Goal: Transaction & Acquisition: Purchase product/service

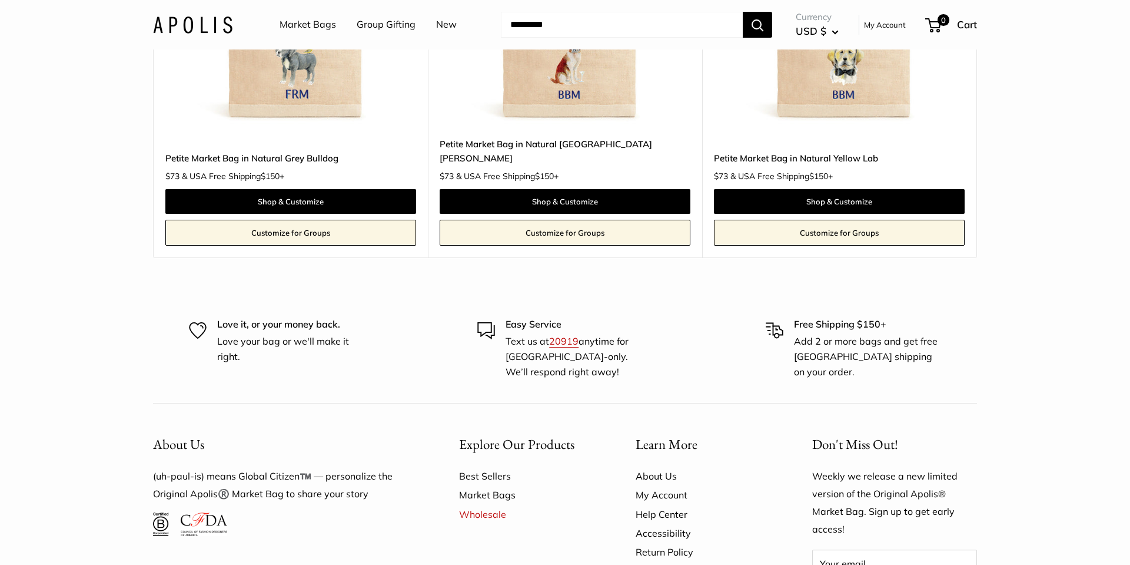
scroll to position [724, 0]
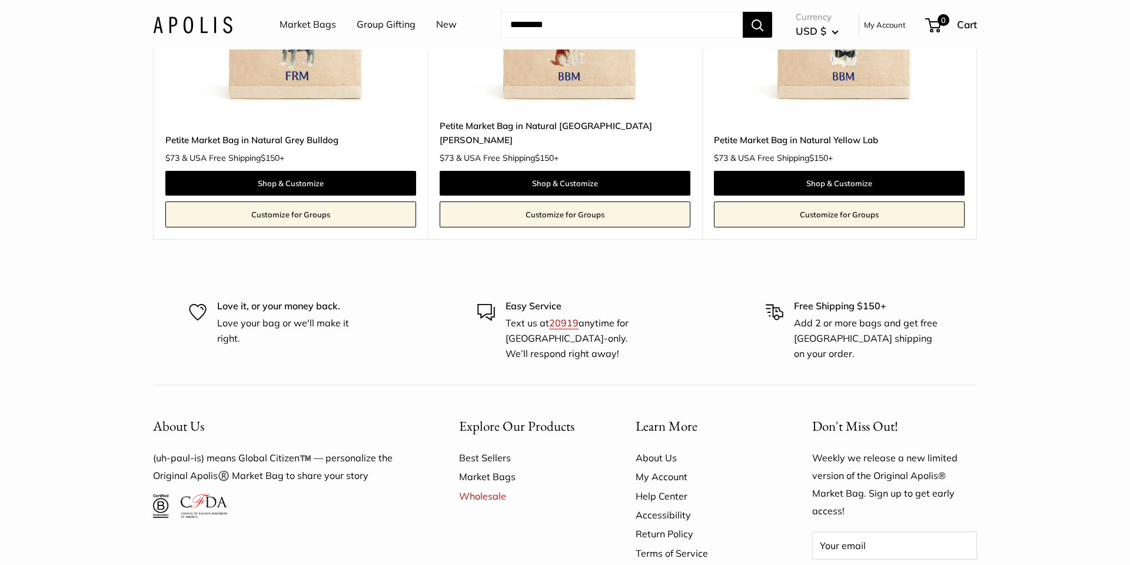
scroll to position [742, 0]
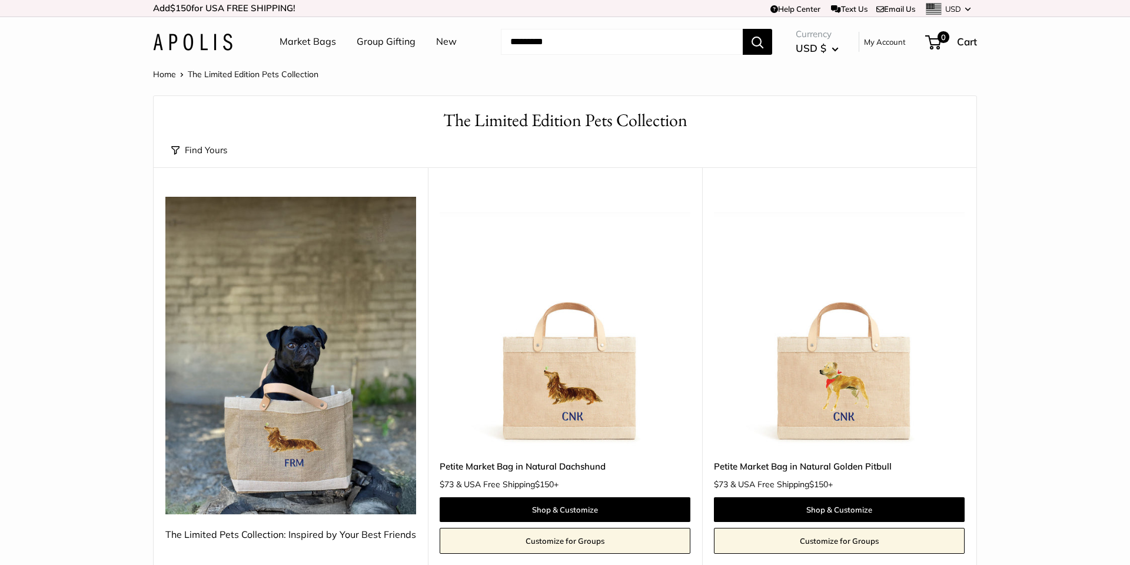
click at [760, 43] on button "Search" at bounding box center [757, 42] width 29 height 26
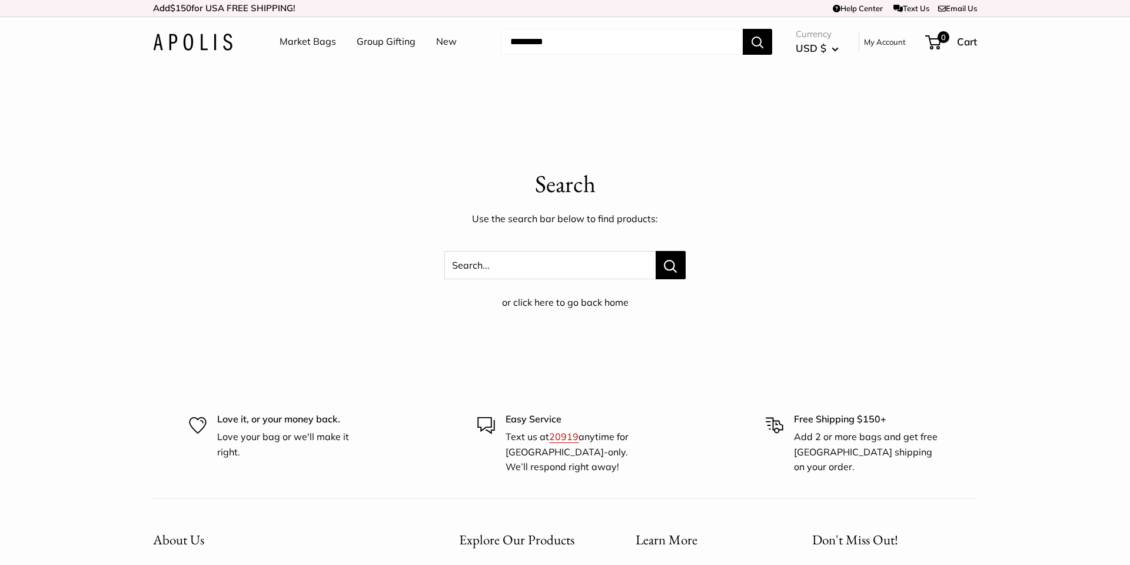
click at [526, 38] on input "Search..." at bounding box center [622, 42] width 242 height 26
type input "*******"
click at [743, 29] on button "Search" at bounding box center [757, 42] width 29 height 26
click at [475, 266] on input "Search..." at bounding box center [549, 265] width 211 height 28
type input "**********"
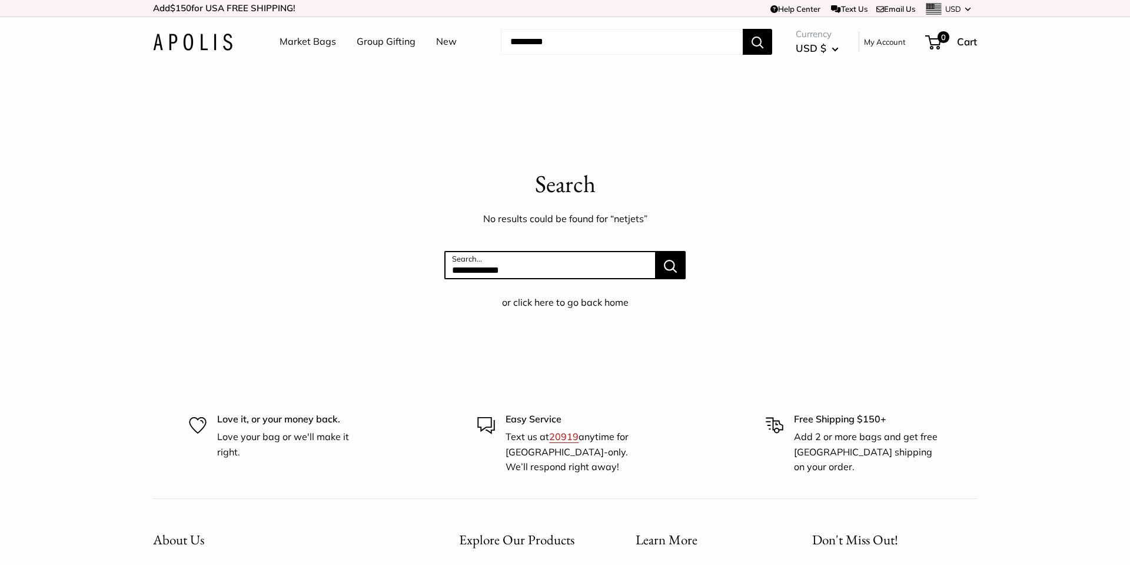
click at [656, 251] on button "Search..." at bounding box center [671, 265] width 30 height 28
click at [502, 270] on input "Search..." at bounding box center [549, 265] width 211 height 28
type input "**********"
click at [656, 251] on button "Search..." at bounding box center [671, 265] width 30 height 28
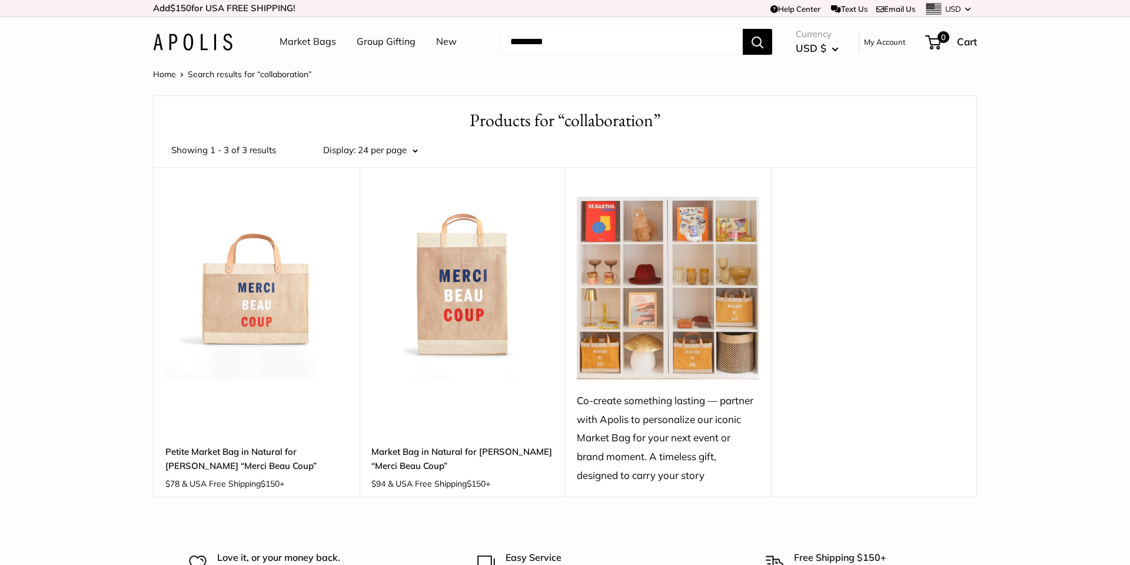
click at [727, 357] on img at bounding box center [668, 288] width 183 height 183
click at [694, 369] on img at bounding box center [668, 288] width 183 height 183
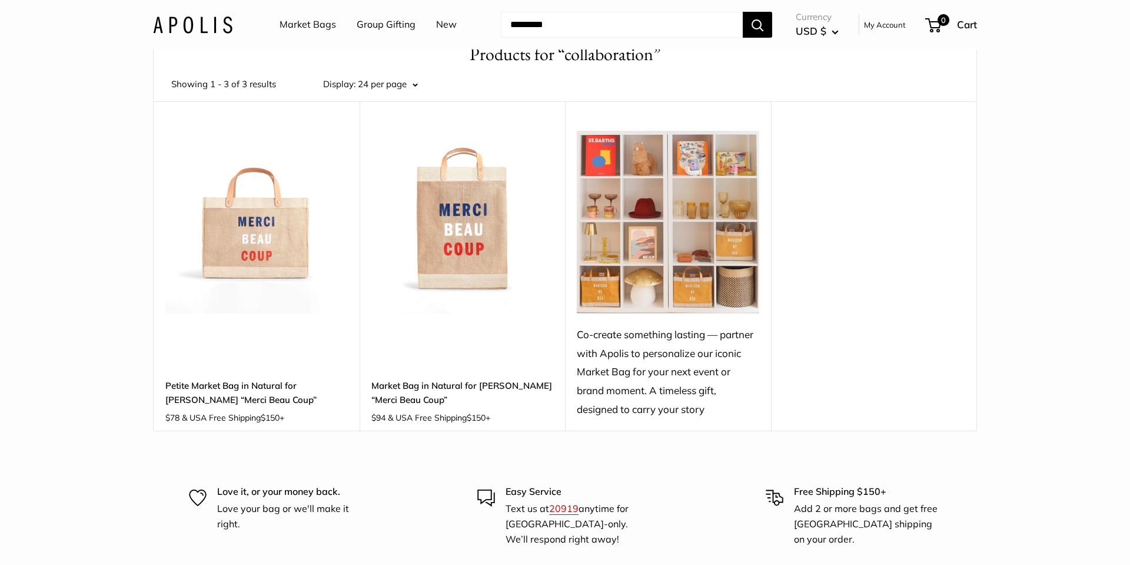
scroll to position [61, 0]
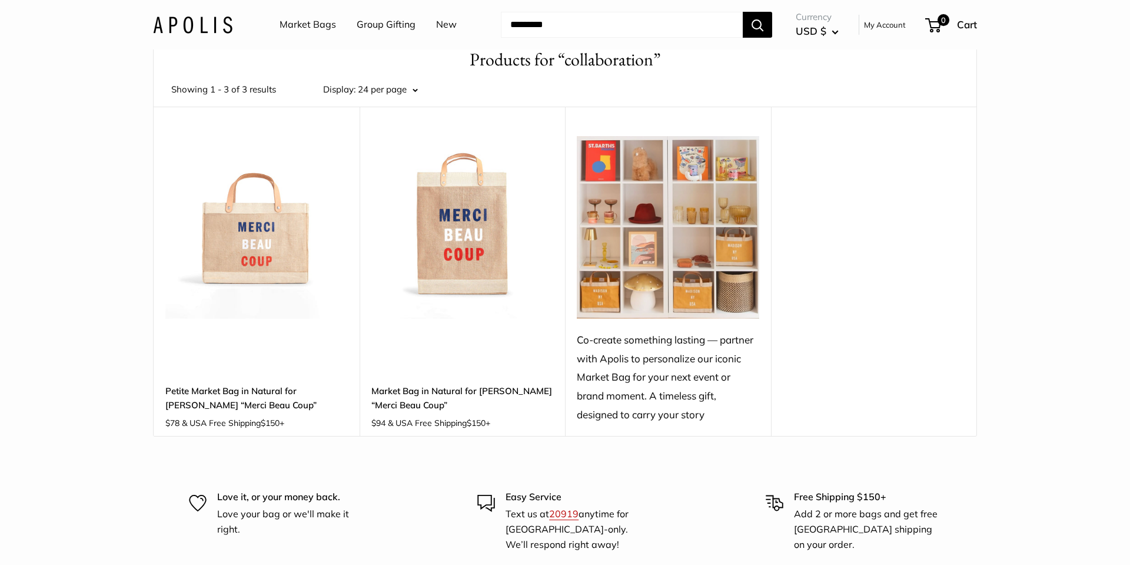
click at [706, 238] on img at bounding box center [668, 227] width 183 height 183
click at [666, 369] on div "Co-create something lasting — partner with Apolis to personalize our iconic Mar…" at bounding box center [668, 377] width 183 height 94
click at [689, 281] on img at bounding box center [668, 227] width 183 height 183
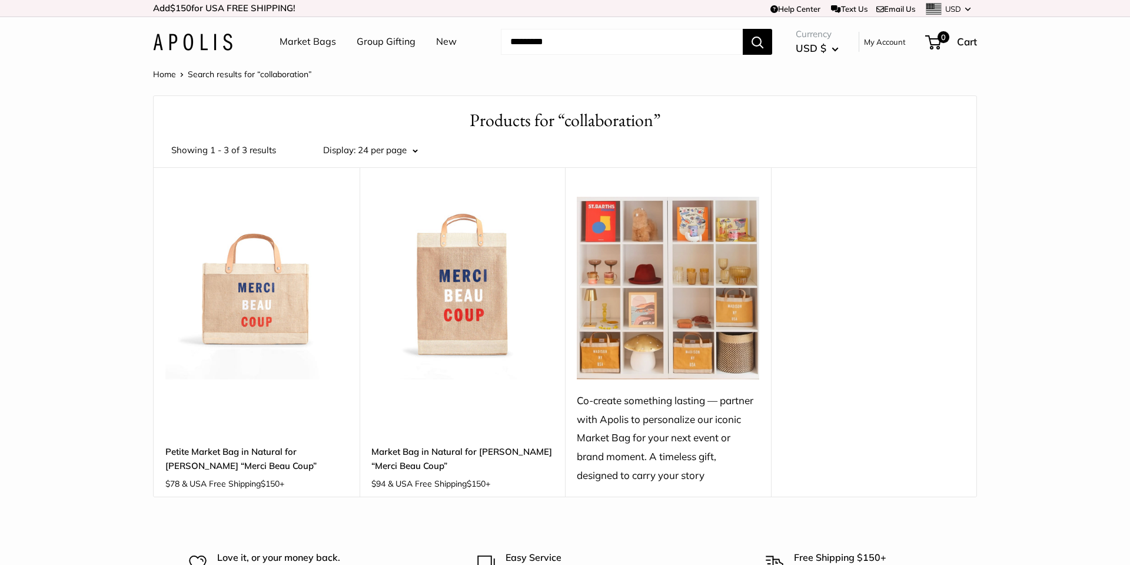
click at [384, 44] on link "Group Gifting" at bounding box center [386, 42] width 59 height 18
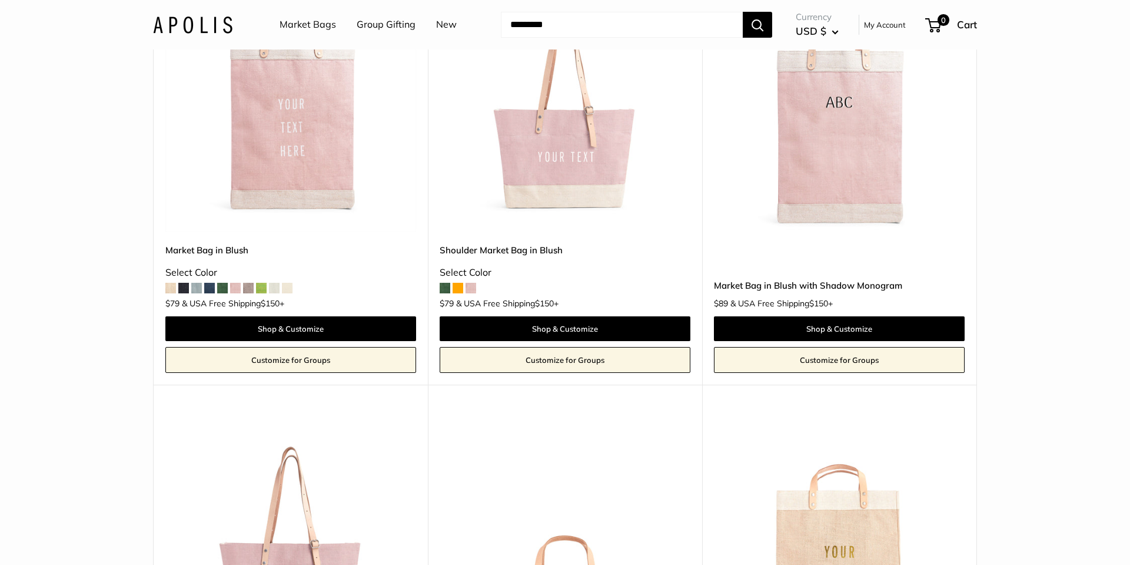
scroll to position [339, 0]
click at [304, 362] on link "Customize for Groups" at bounding box center [290, 359] width 251 height 26
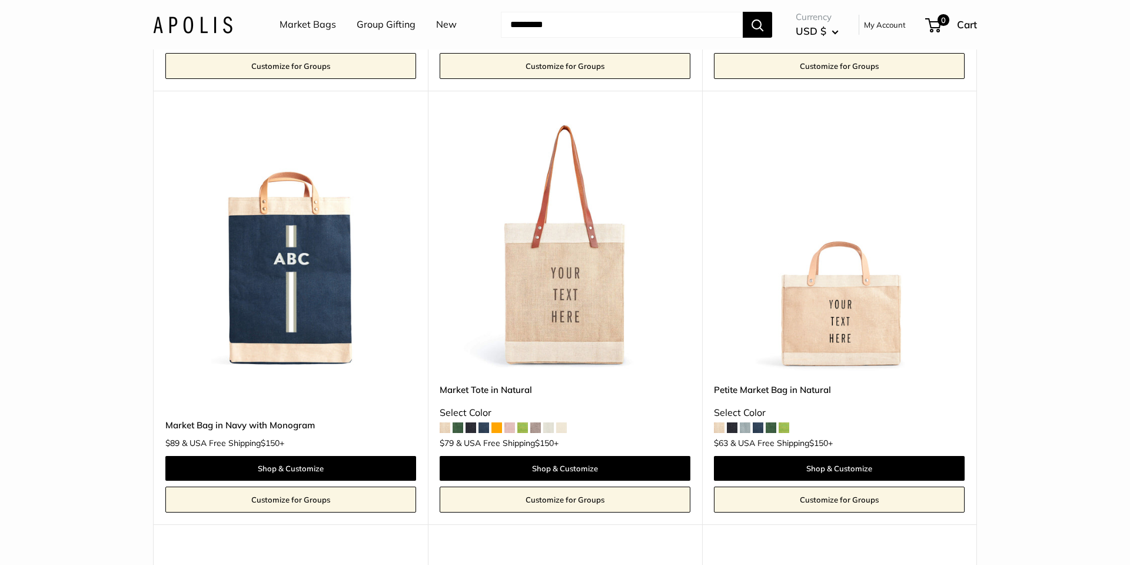
scroll to position [1480, 0]
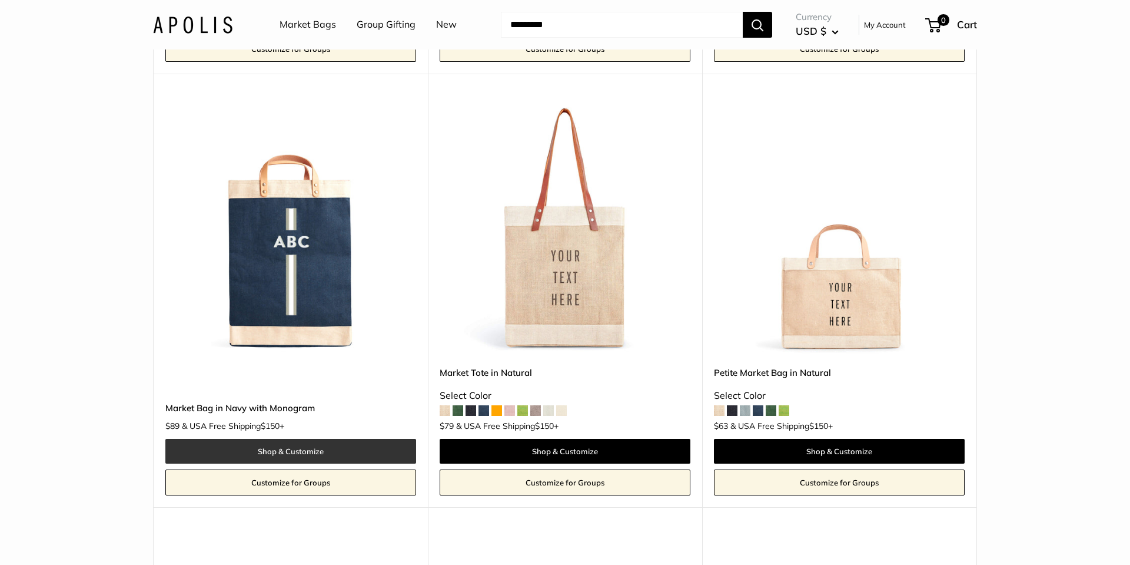
click at [288, 455] on link "Shop & Customize" at bounding box center [290, 451] width 251 height 25
